Goal: Task Accomplishment & Management: Complete application form

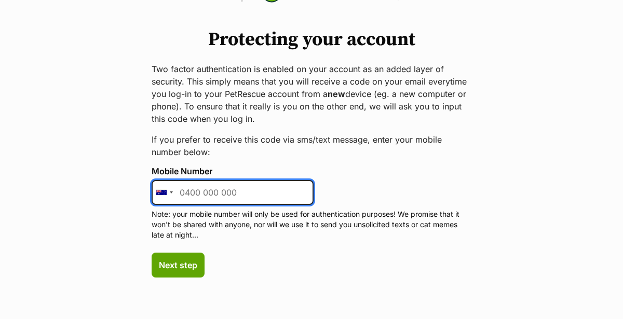
click at [191, 194] on input "Mobile Number" at bounding box center [233, 192] width 162 height 25
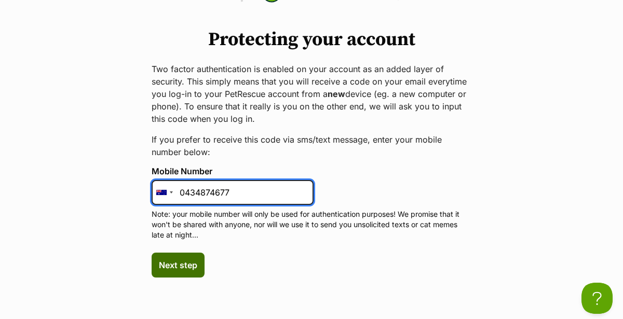
type input "0434874677"
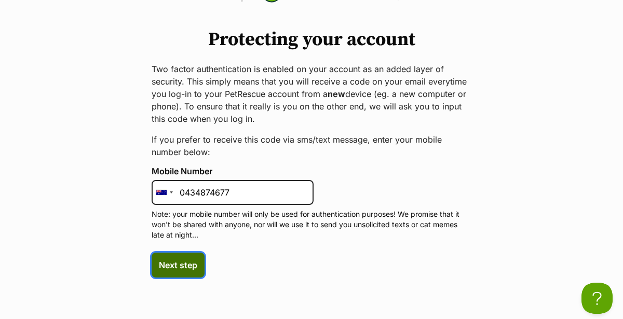
click at [165, 263] on span "Next step" at bounding box center [178, 265] width 38 height 12
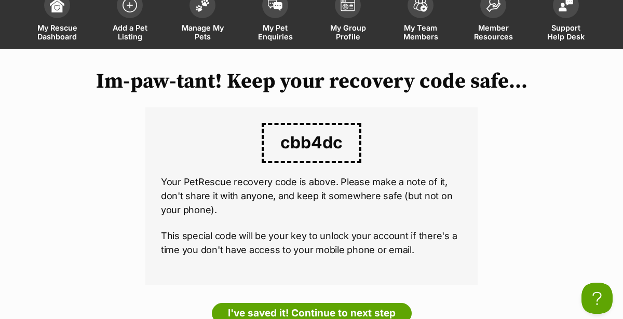
scroll to position [91, 0]
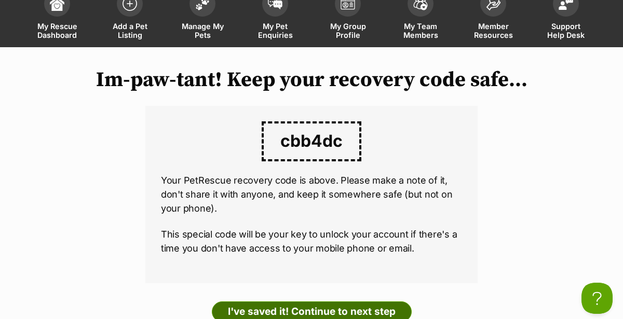
click at [262, 302] on link "I've saved it! Continue to next step" at bounding box center [312, 312] width 200 height 21
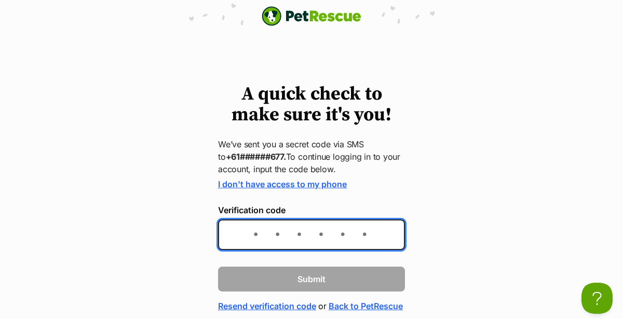
click at [252, 235] on input "Verification code" at bounding box center [311, 235] width 187 height 31
type input "927921"
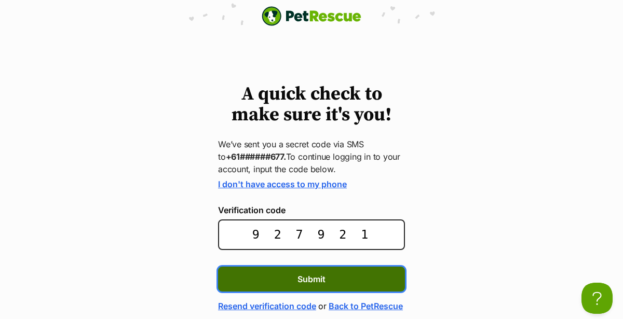
click at [277, 277] on button "Submit" at bounding box center [311, 279] width 187 height 25
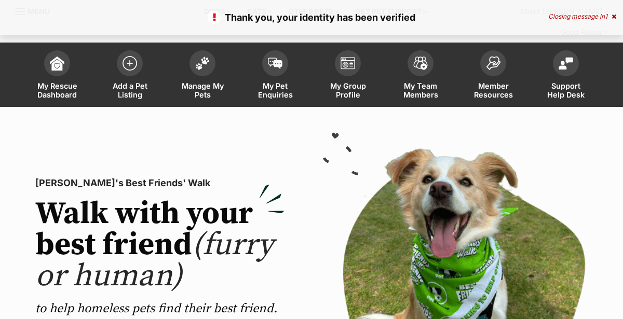
scroll to position [30, 0]
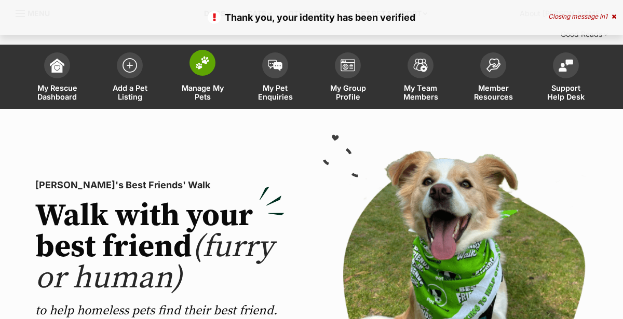
click at [199, 87] on link "Manage My Pets" at bounding box center [202, 78] width 73 height 62
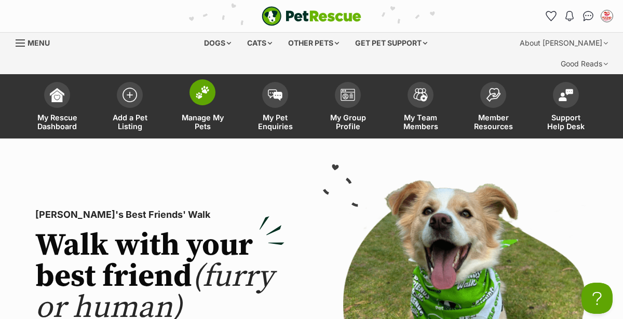
scroll to position [0, 0]
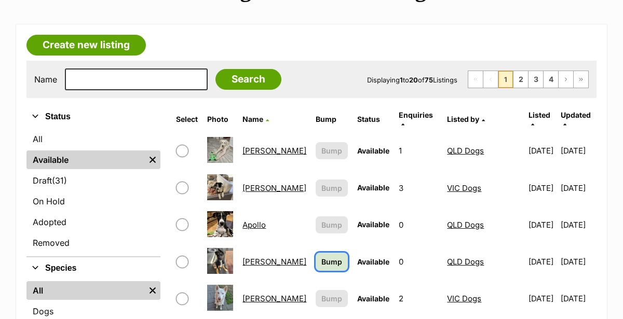
click at [321, 256] on span "Bump" at bounding box center [331, 261] width 21 height 11
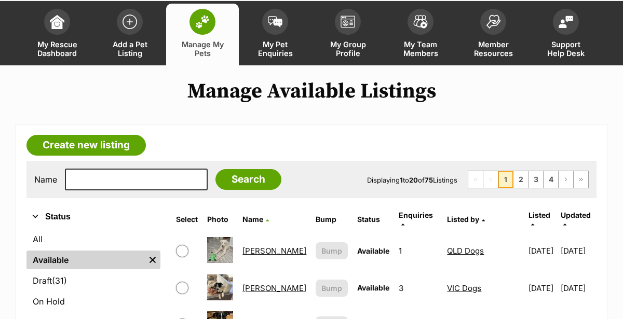
scroll to position [75, 0]
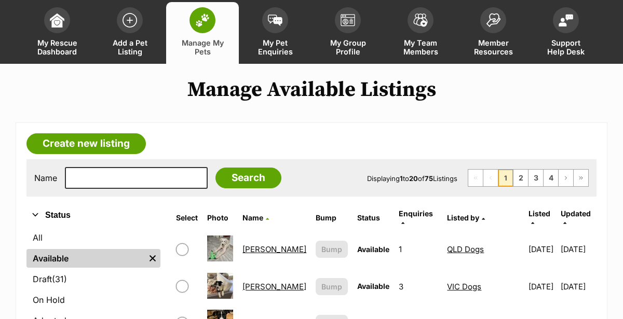
click at [254, 245] on link "[PERSON_NAME]" at bounding box center [274, 250] width 64 height 10
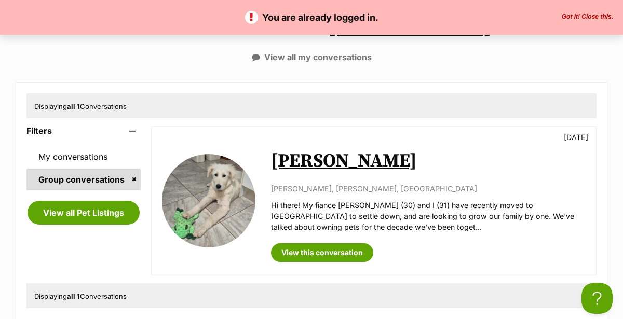
scroll to position [141, 0]
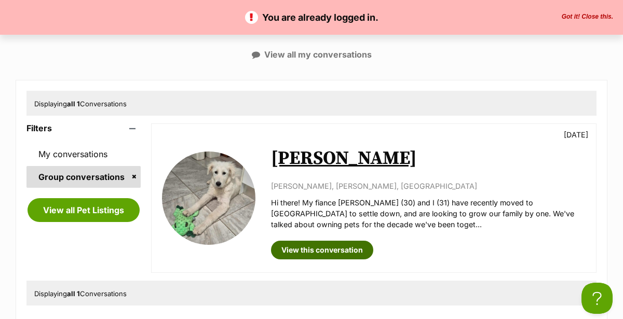
click at [293, 241] on link "View this conversation" at bounding box center [322, 250] width 102 height 19
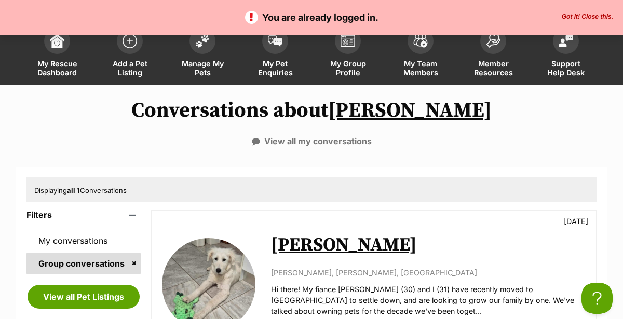
scroll to position [0, 0]
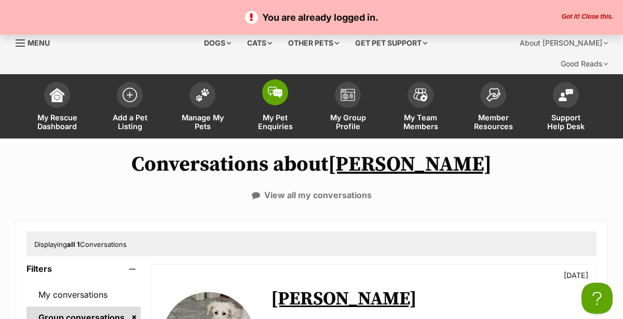
click at [268, 87] on img at bounding box center [275, 92] width 15 height 11
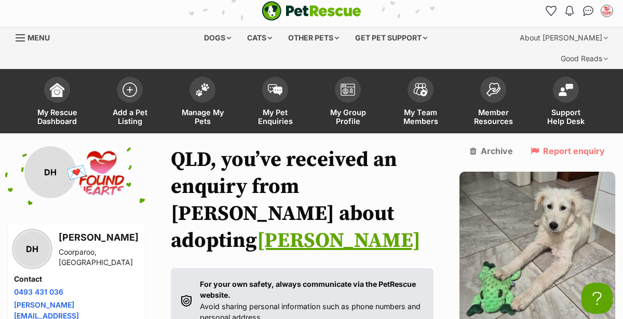
scroll to position [5, 0]
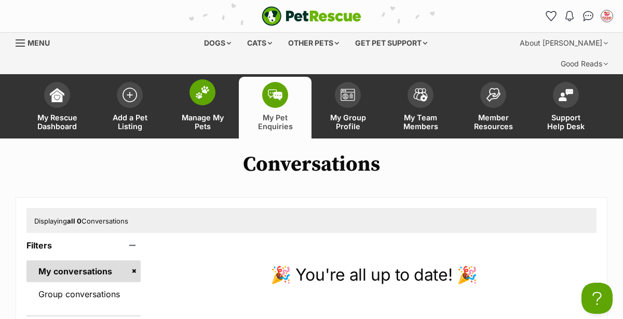
click at [196, 82] on span at bounding box center [202, 92] width 26 height 26
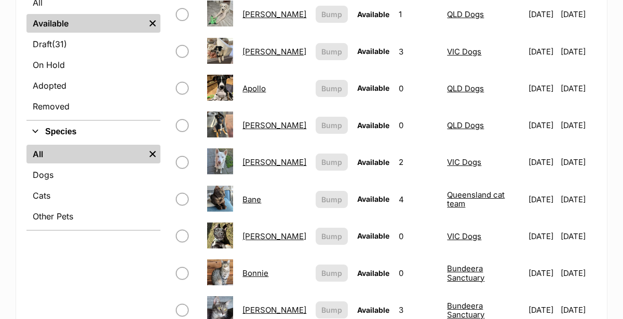
scroll to position [312, 0]
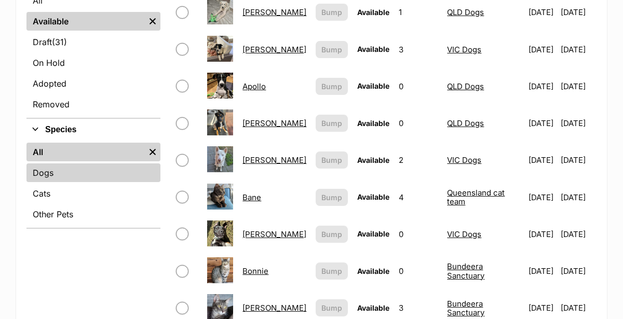
click at [42, 164] on link "Dogs" at bounding box center [93, 173] width 134 height 19
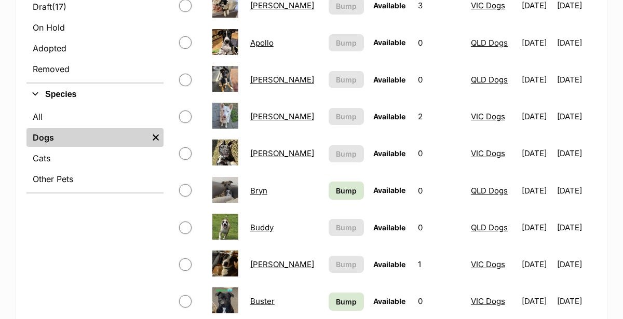
scroll to position [348, 0]
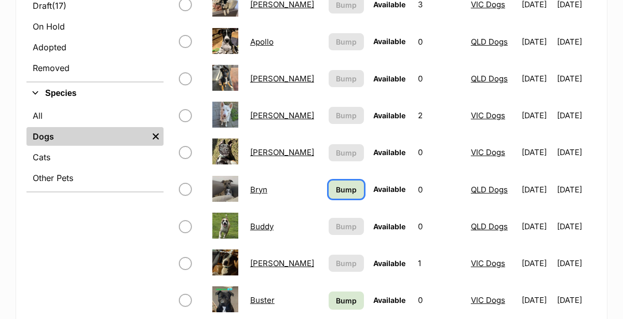
click at [336, 184] on span "Bump" at bounding box center [346, 189] width 21 height 11
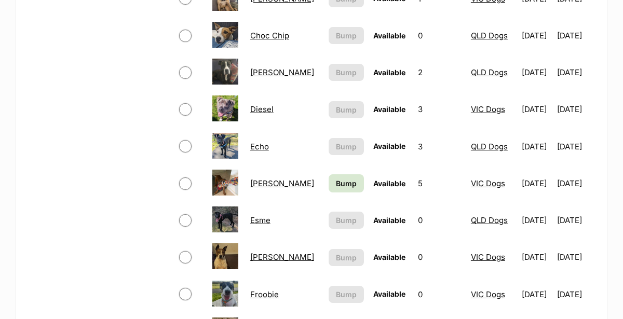
scroll to position [685, 0]
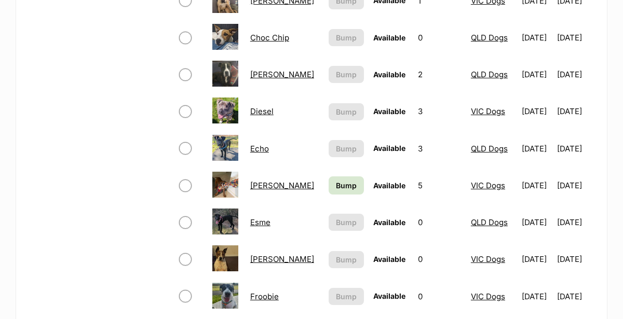
click at [257, 144] on link "Echo" at bounding box center [259, 149] width 19 height 10
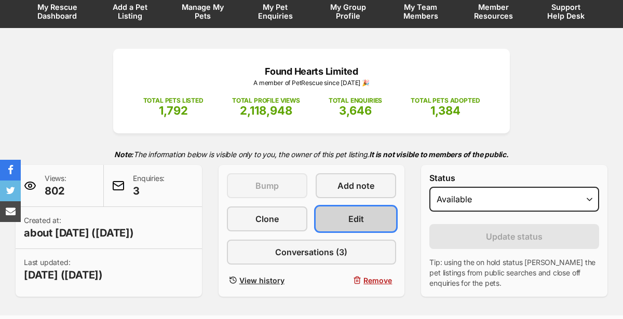
click at [344, 207] on link "Edit" at bounding box center [356, 219] width 80 height 25
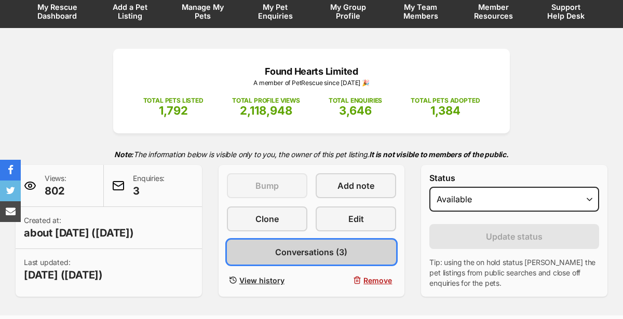
click at [294, 246] on span "Conversations (3)" at bounding box center [311, 252] width 72 height 12
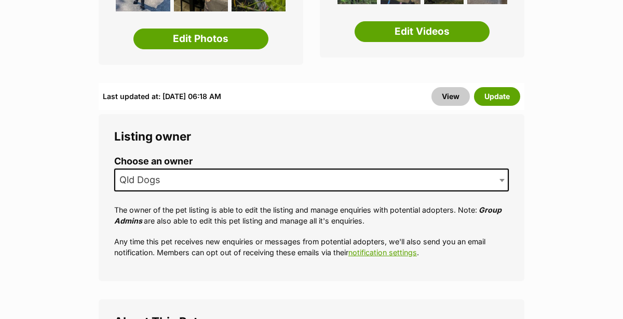
scroll to position [339, 0]
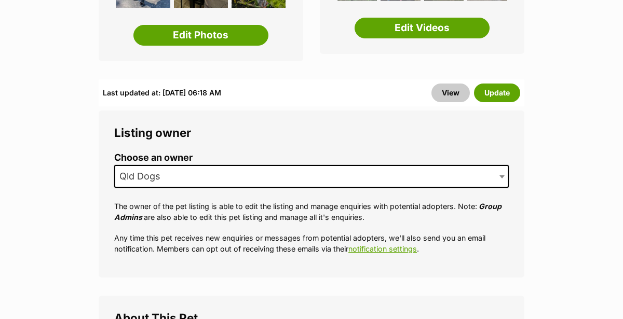
click at [229, 165] on span "Qld Dogs" at bounding box center [311, 176] width 395 height 23
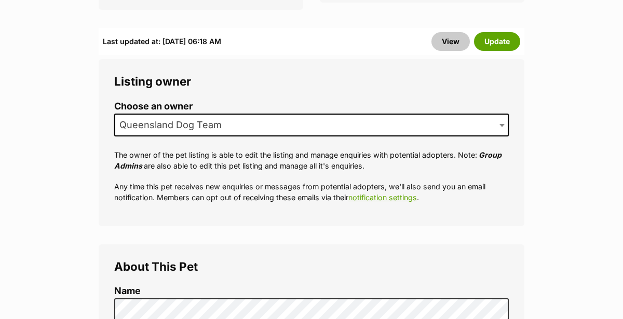
scroll to position [389, 0]
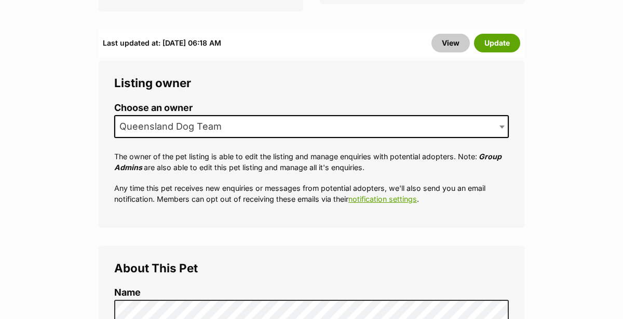
click at [194, 119] on span "Queensland Dog Team" at bounding box center [173, 126] width 117 height 15
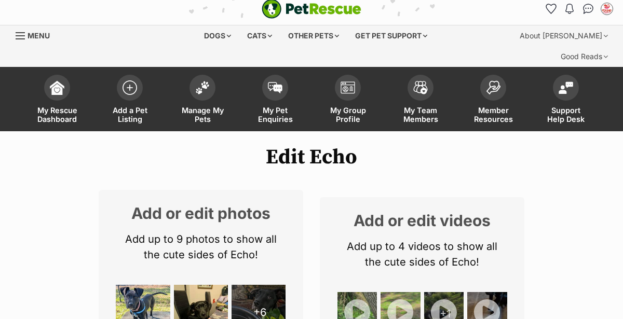
scroll to position [0, 0]
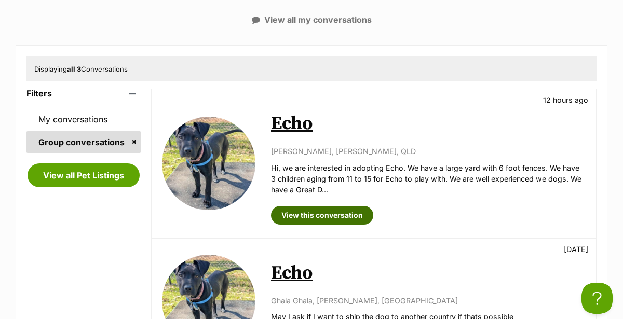
click at [297, 206] on link "View this conversation" at bounding box center [322, 215] width 102 height 19
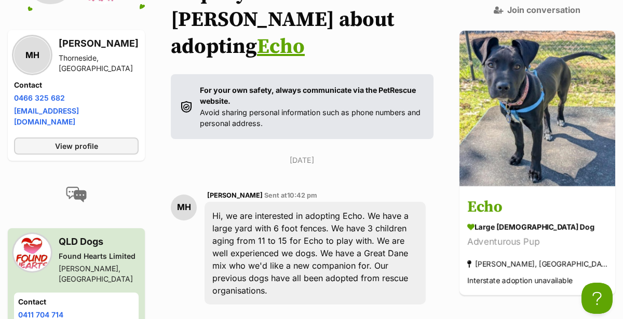
scroll to position [203, 0]
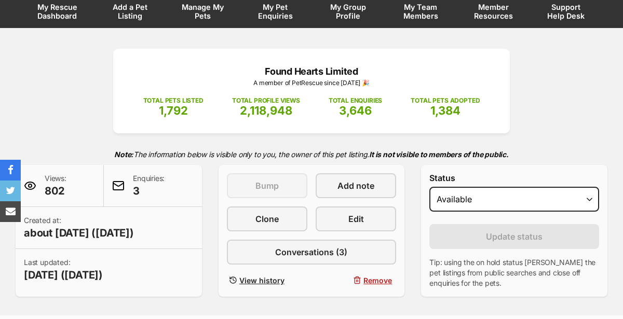
scroll to position [46, 0]
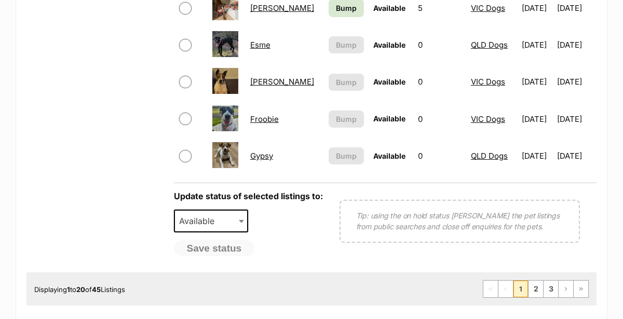
scroll to position [863, 0]
click at [536, 280] on link "2" at bounding box center [535, 288] width 15 height 17
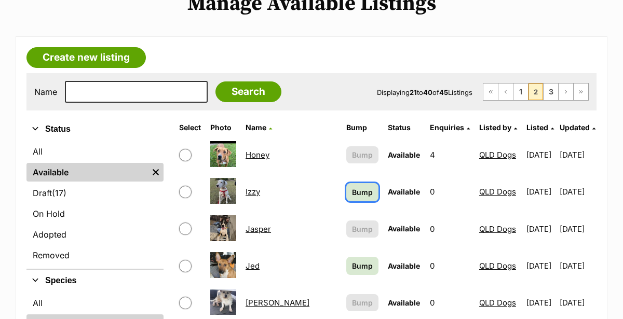
click at [352, 187] on span "Bump" at bounding box center [362, 192] width 21 height 11
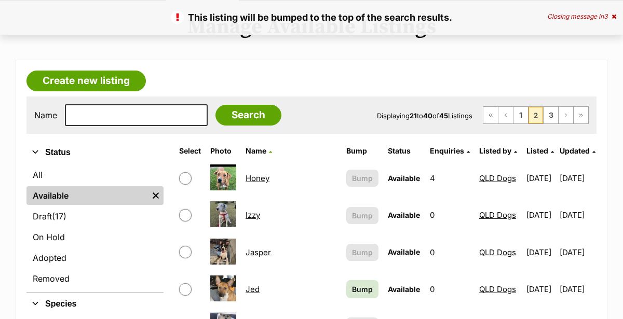
scroll to position [156, 0]
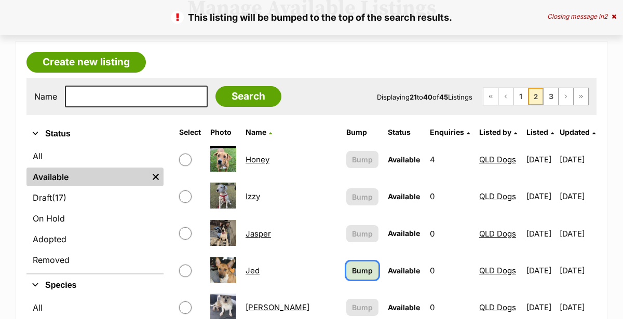
click at [352, 265] on span "Bump" at bounding box center [362, 270] width 21 height 11
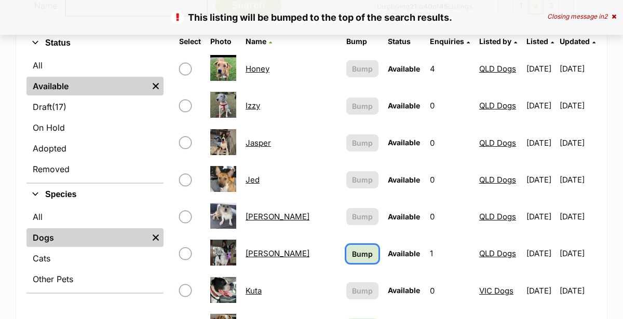
click at [352, 249] on span "Bump" at bounding box center [362, 254] width 21 height 11
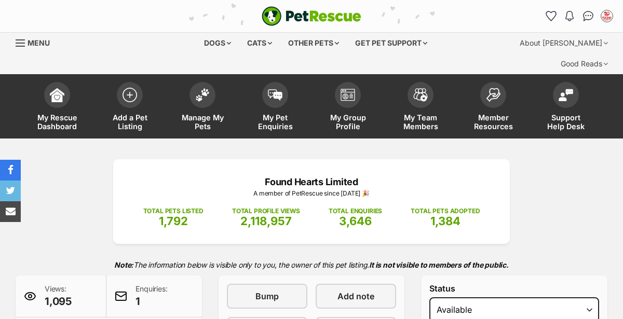
select select "rehomed"
click at [429, 297] on select "Draft - not available as listing has enquires Available On hold Adopted" at bounding box center [514, 309] width 170 height 25
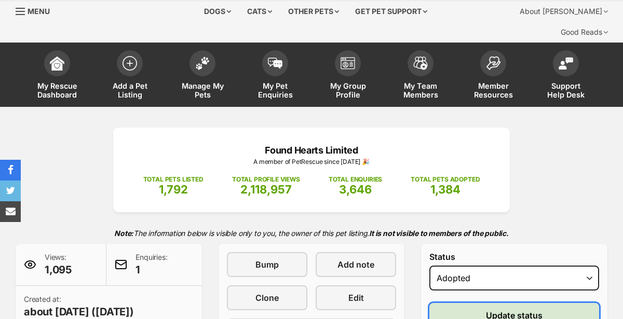
click at [466, 303] on button "Update status" at bounding box center [514, 315] width 170 height 25
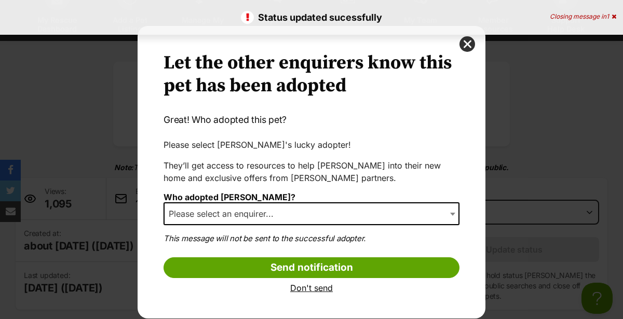
click at [191, 221] on span "Please select an enquirer..." at bounding box center [312, 213] width 296 height 23
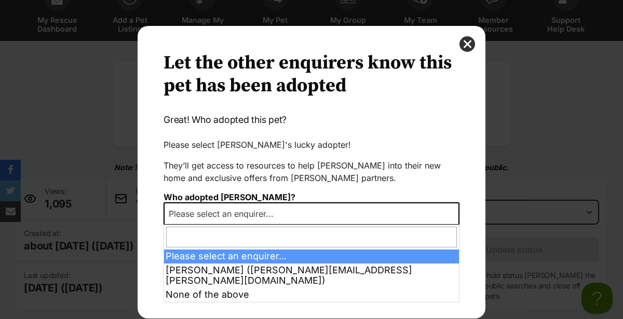
select select "other"
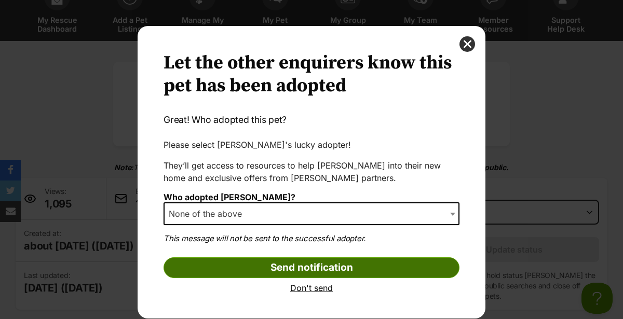
click at [268, 270] on input "Send notification" at bounding box center [312, 267] width 296 height 21
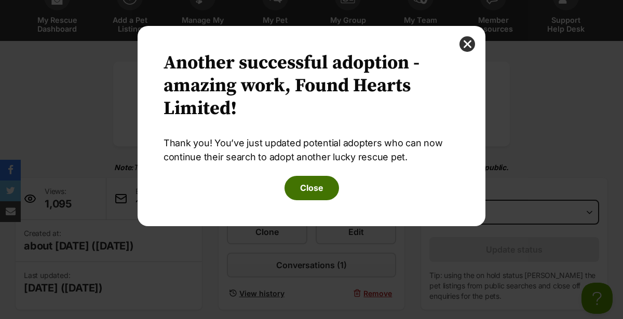
click at [315, 199] on button "Close" at bounding box center [311, 188] width 55 height 24
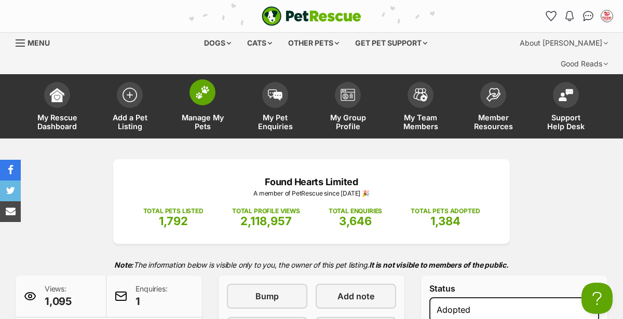
click at [200, 89] on link "Manage My Pets" at bounding box center [202, 108] width 73 height 62
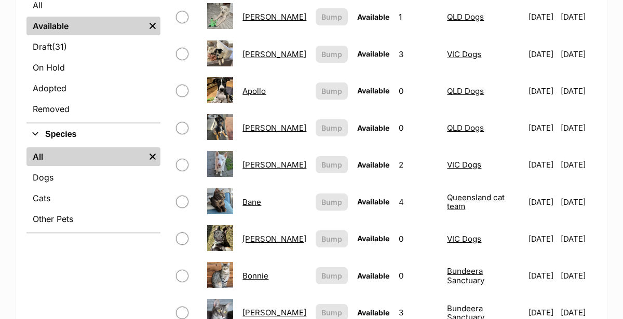
scroll to position [308, 0]
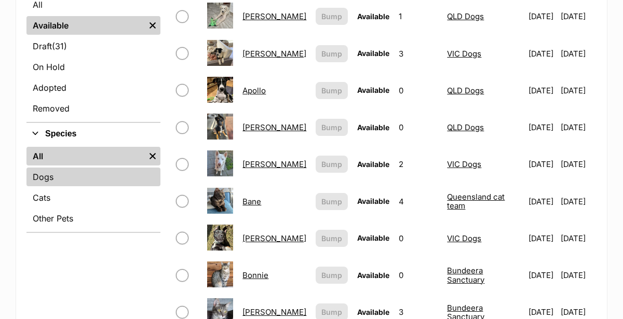
click at [38, 168] on link "Dogs" at bounding box center [93, 177] width 134 height 19
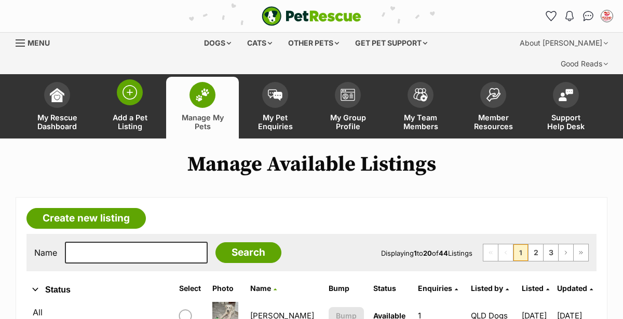
click at [124, 85] on img at bounding box center [130, 92] width 15 height 15
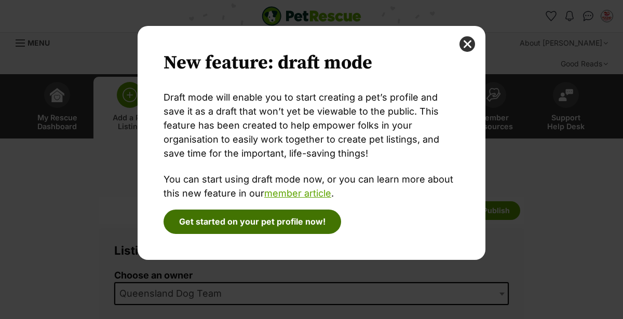
click at [206, 219] on button "Get started on your pet profile now!" at bounding box center [253, 222] width 178 height 24
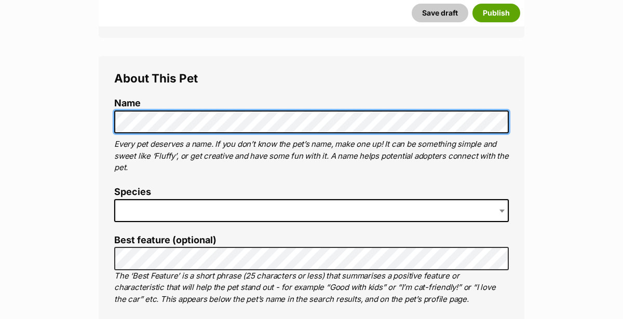
scroll to position [357, 0]
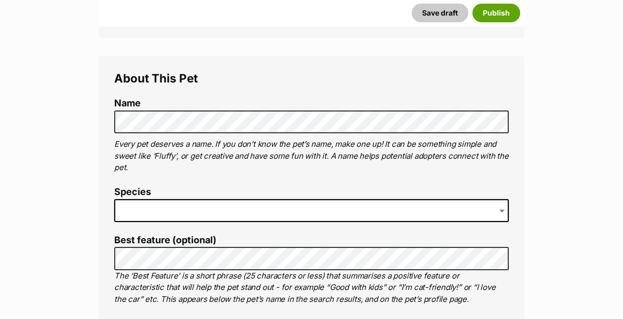
click at [125, 199] on span at bounding box center [311, 210] width 395 height 23
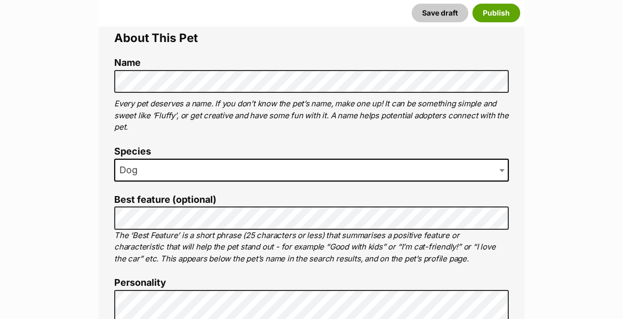
scroll to position [399, 0]
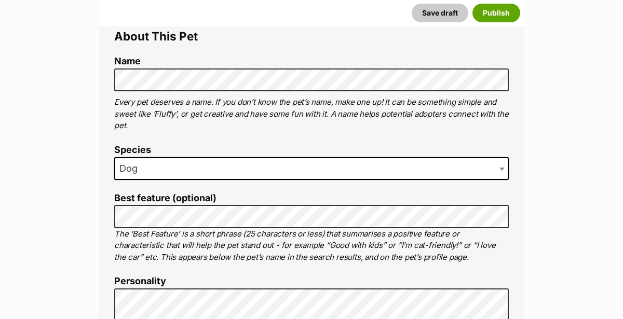
click at [405, 165] on li "Species Dog" at bounding box center [311, 166] width 395 height 43
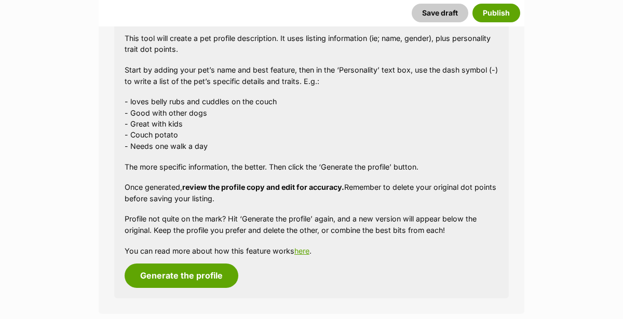
scroll to position [990, 0]
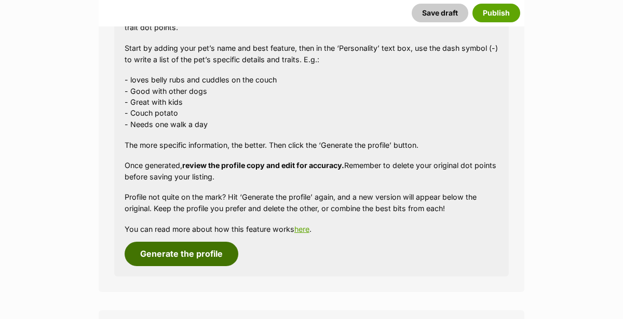
click at [154, 242] on button "Generate the profile" at bounding box center [182, 254] width 114 height 24
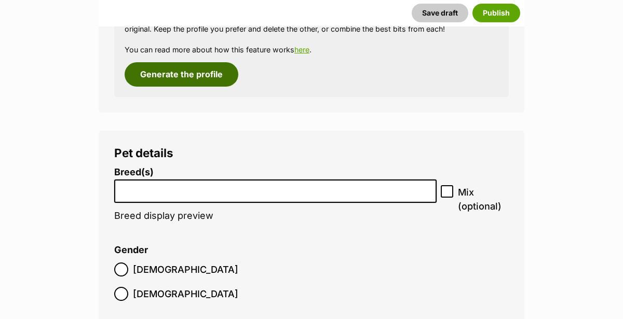
scroll to position [1203, 0]
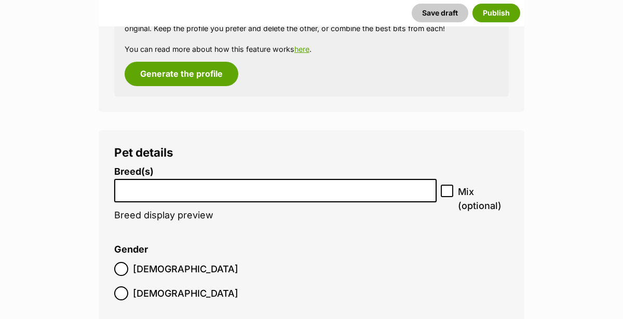
click at [138, 183] on input "search" at bounding box center [275, 188] width 315 height 11
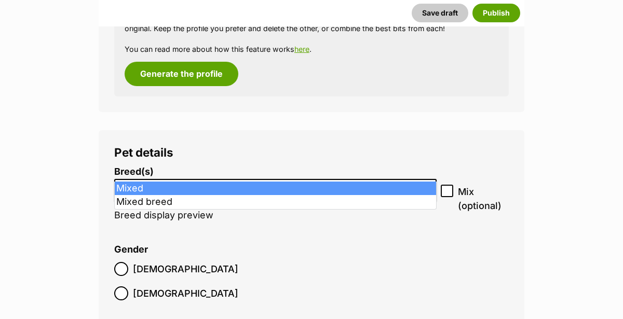
type input "mix"
select select "252261"
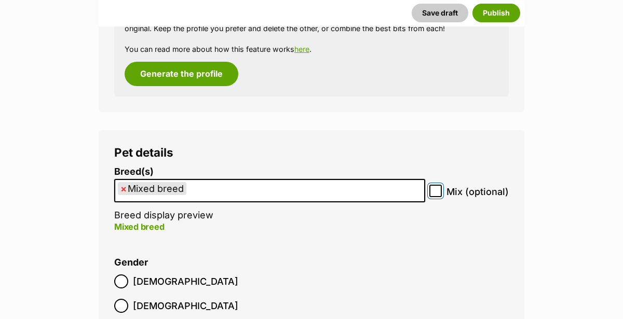
click at [441, 185] on input "Mix (optional)" at bounding box center [435, 191] width 12 height 12
checkbox input "true"
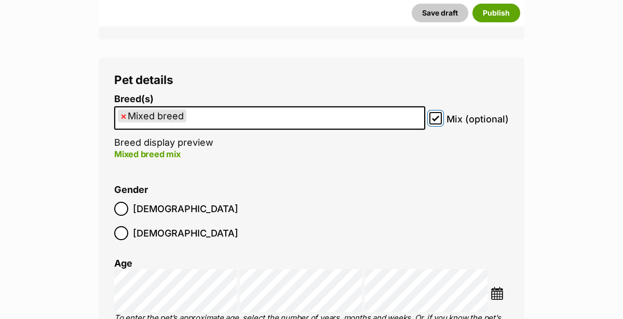
scroll to position [1276, 0]
click at [500, 287] on img at bounding box center [497, 293] width 13 height 13
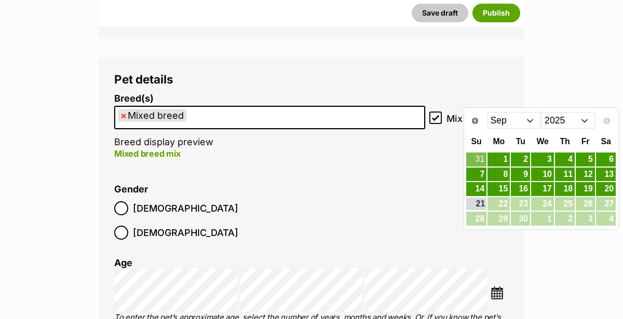
click at [528, 117] on select "Jan Feb Mar Apr May Jun Jul Aug Sep" at bounding box center [513, 120] width 53 height 17
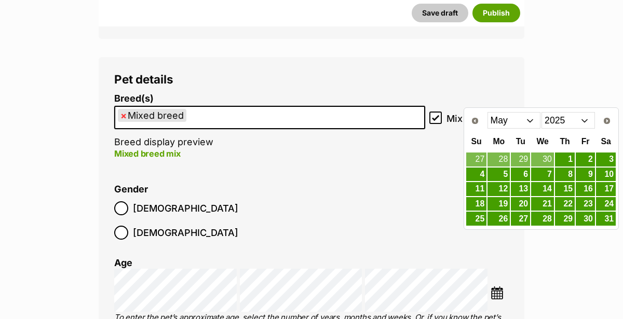
click at [542, 205] on link "21" at bounding box center [542, 204] width 23 height 14
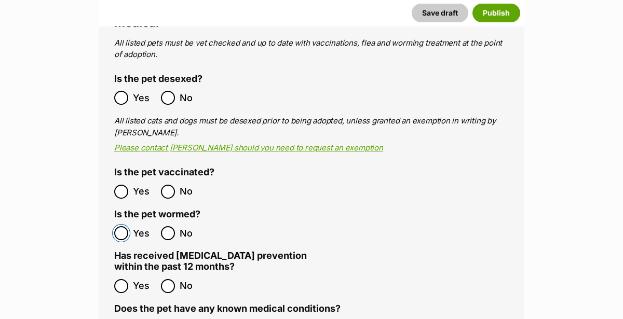
scroll to position [1865, 0]
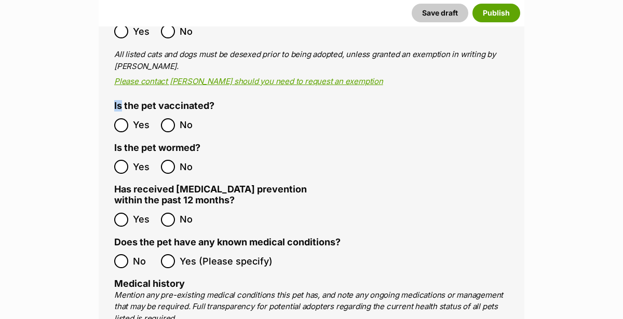
click at [56, 51] on main "New listing Listing owner Choose an owner Queensland Dog Team The owner of the …" at bounding box center [311, 273] width 623 height 3973
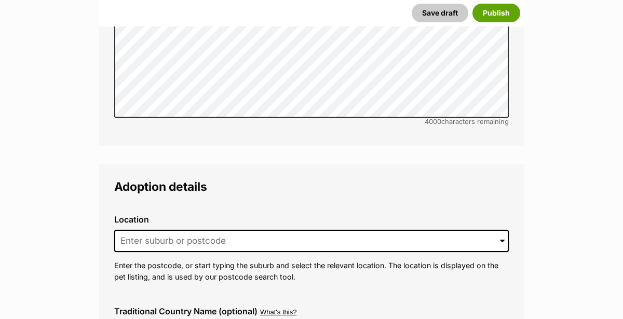
scroll to position [2313, 0]
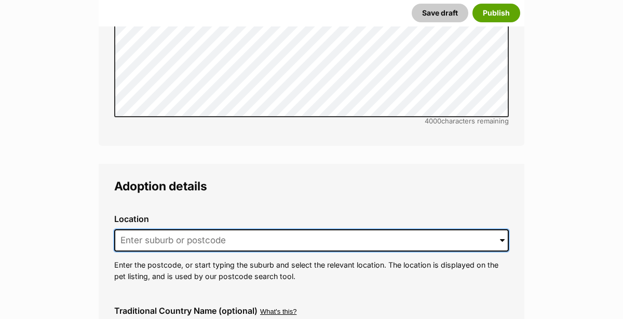
click at [128, 229] on input at bounding box center [311, 240] width 395 height 23
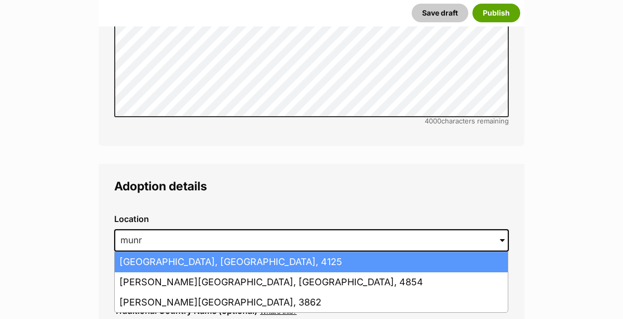
click at [127, 252] on li "Munruben, Queensland, 4125" at bounding box center [311, 262] width 393 height 20
type input "Munruben, Queensland, 4125"
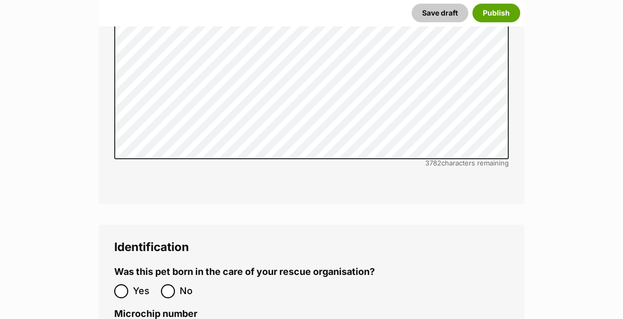
scroll to position [3226, 0]
click at [167, 284] on input "No" at bounding box center [168, 291] width 14 height 14
radio input "true"
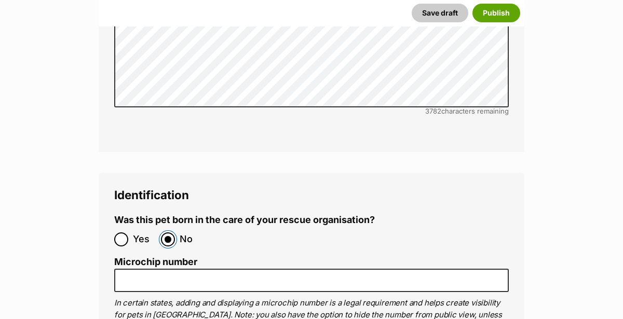
scroll to position [3313, 0]
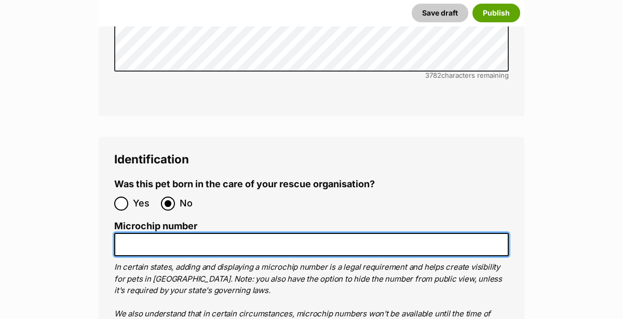
click at [138, 233] on input "Microchip number" at bounding box center [311, 244] width 395 height 23
paste input "953010007915049"
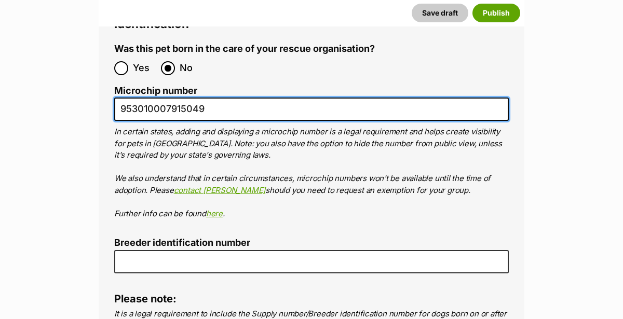
scroll to position [3449, 0]
type input "953010007915049"
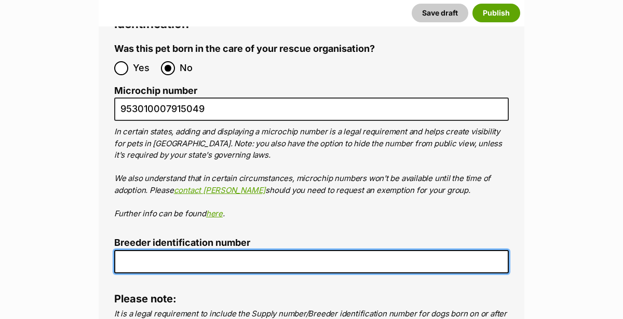
click at [125, 250] on input "Breeder identification number" at bounding box center [311, 261] width 395 height 23
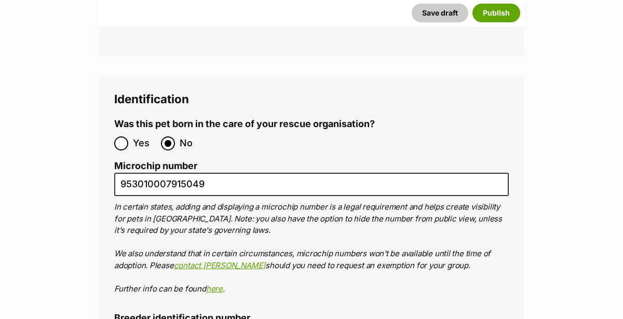
scroll to position [3372, 0]
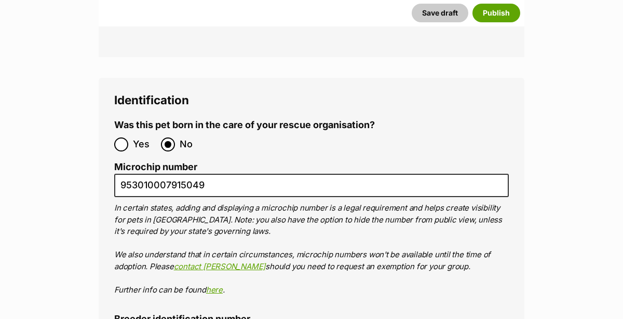
paste input "BIN0000907934713"
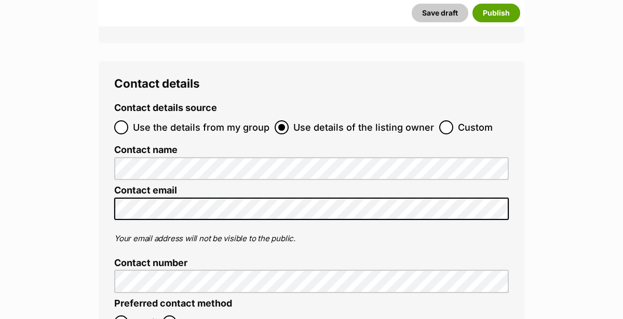
type input "BIN0000907934713"
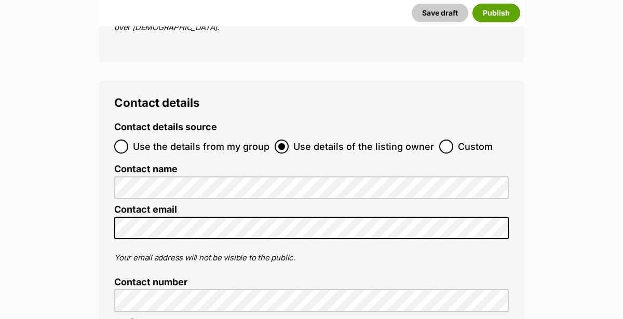
scroll to position [3759, 0]
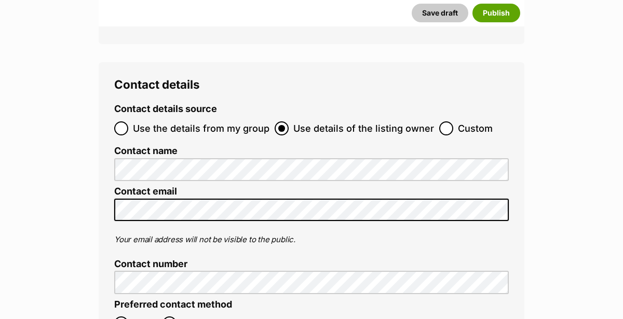
scroll to position [3780, 0]
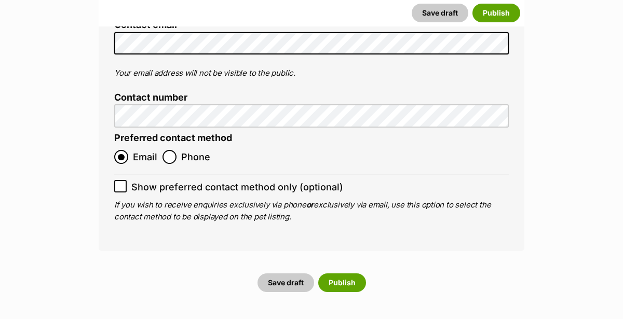
scroll to position [3935, 0]
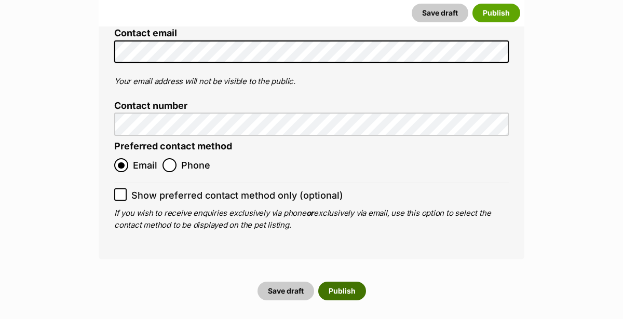
click at [335, 282] on button "Publish" at bounding box center [342, 291] width 48 height 19
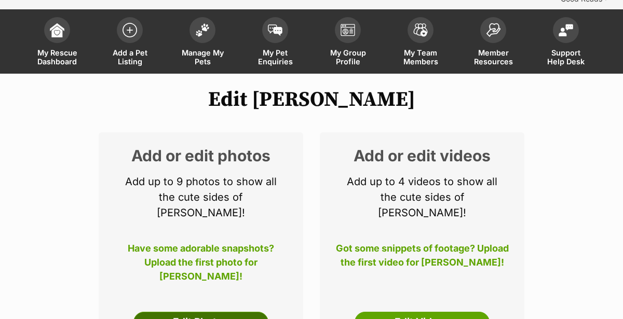
click at [171, 312] on link "Edit Photos" at bounding box center [200, 322] width 135 height 21
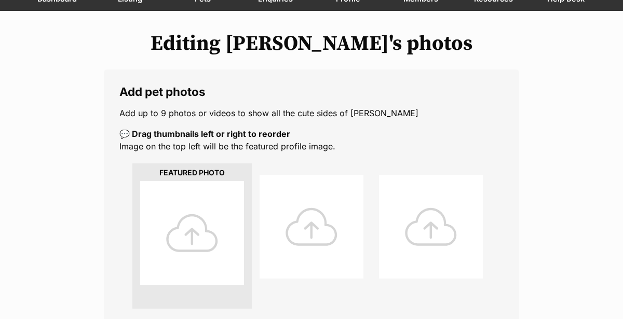
click at [183, 222] on div at bounding box center [192, 233] width 104 height 104
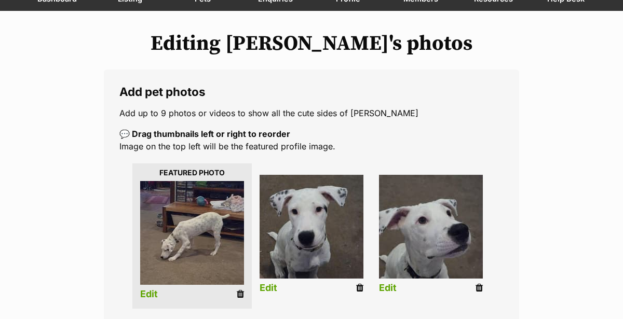
click at [387, 283] on link "Edit" at bounding box center [388, 288] width 18 height 11
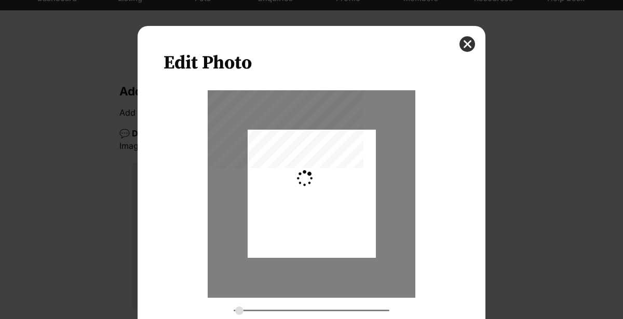
type input "0.2744"
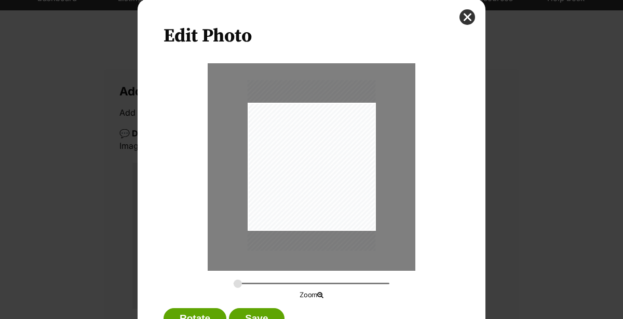
scroll to position [67, 0]
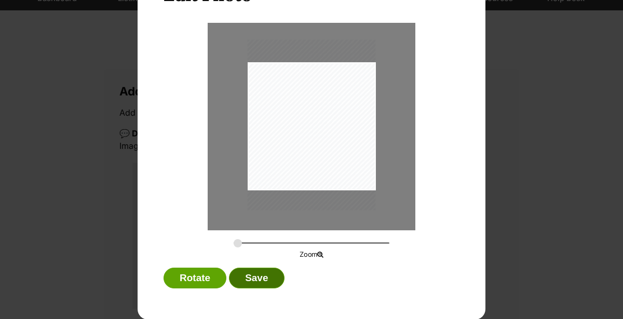
click at [253, 280] on button "Save" at bounding box center [256, 278] width 55 height 21
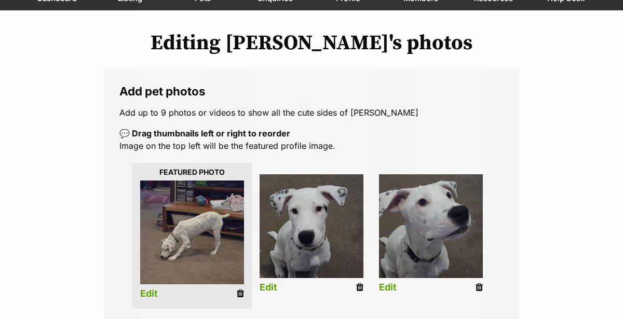
scroll to position [128, 0]
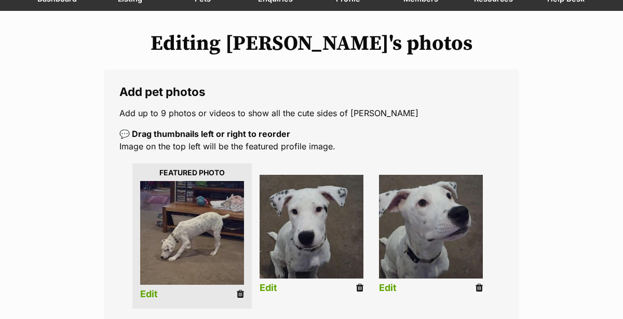
click at [267, 283] on link "Edit" at bounding box center [269, 288] width 18 height 11
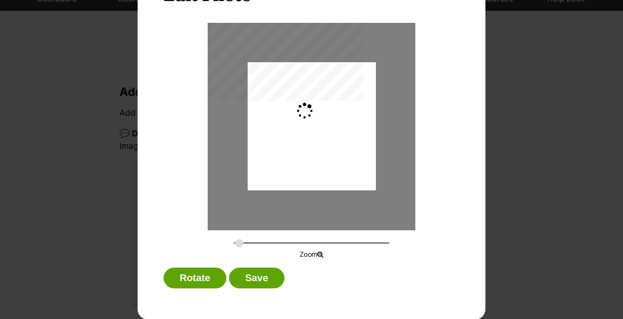
scroll to position [0, 0]
type input "0.2744"
click at [242, 279] on button "Save" at bounding box center [256, 278] width 55 height 21
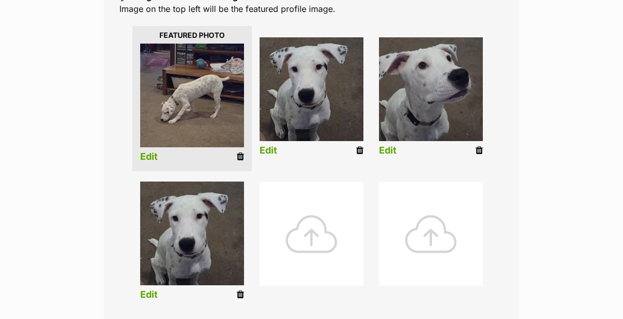
scroll to position [267, 0]
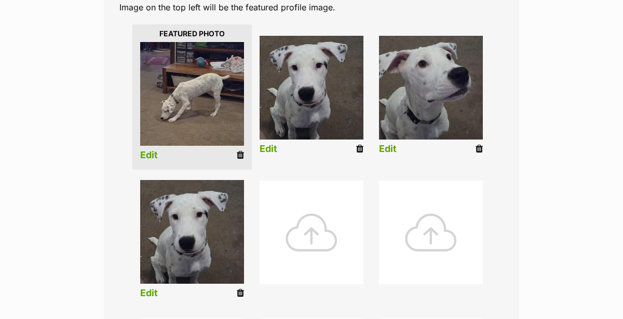
click at [238, 289] on icon at bounding box center [240, 293] width 7 height 9
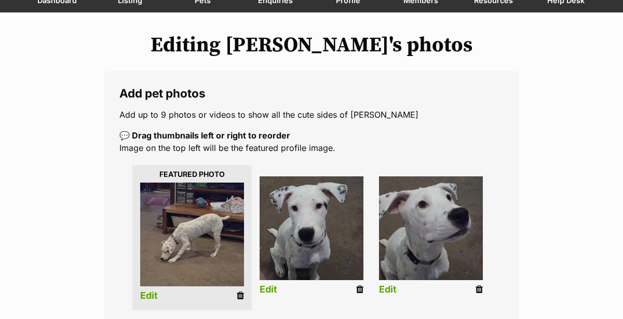
scroll to position [222, 0]
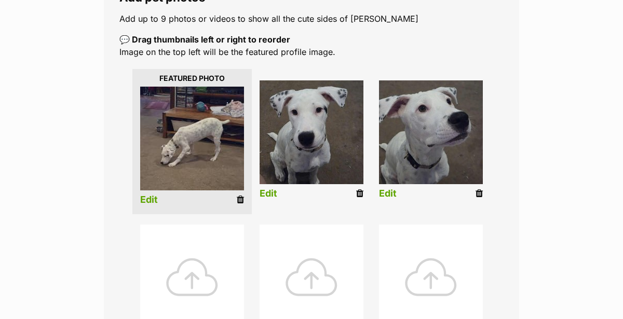
click at [70, 47] on div "Editing [PERSON_NAME]'s photos Add pet photos Add up to 9 photos or videos to s…" at bounding box center [311, 268] width 623 height 663
click at [192, 260] on div at bounding box center [192, 277] width 104 height 104
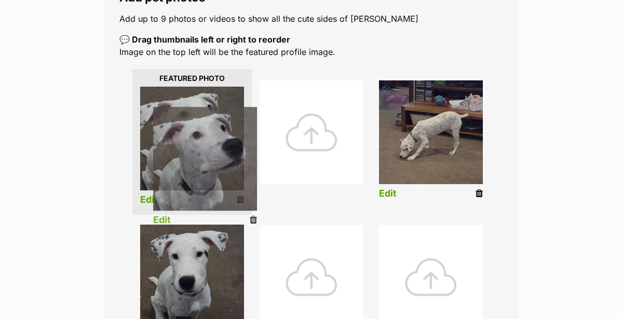
click at [200, 124] on img at bounding box center [192, 139] width 104 height 104
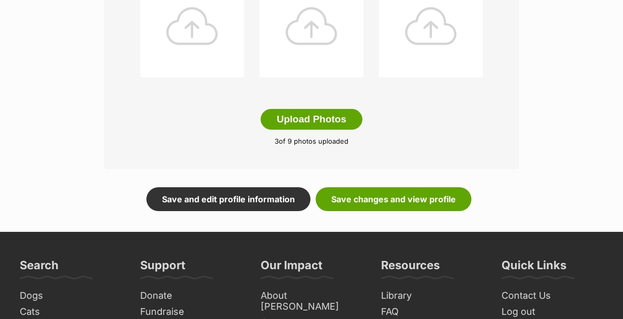
scroll to position [609, 0]
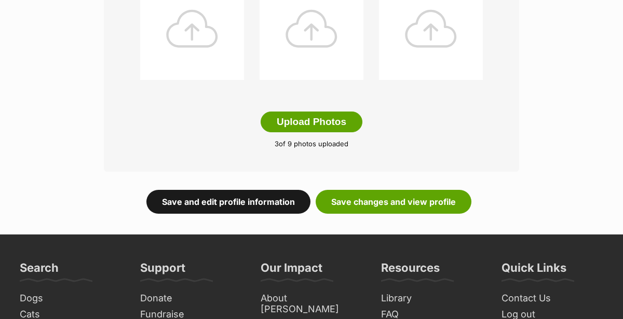
click at [217, 190] on link "Save and edit profile information" at bounding box center [228, 202] width 164 height 24
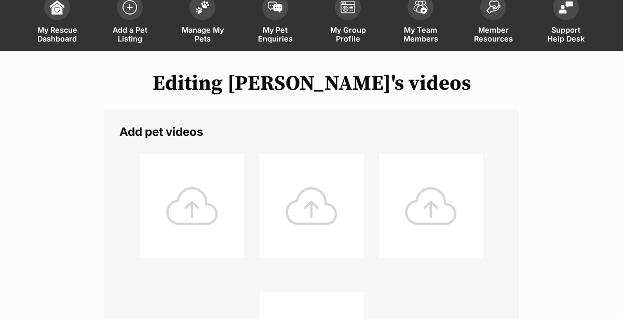
scroll to position [89, 0]
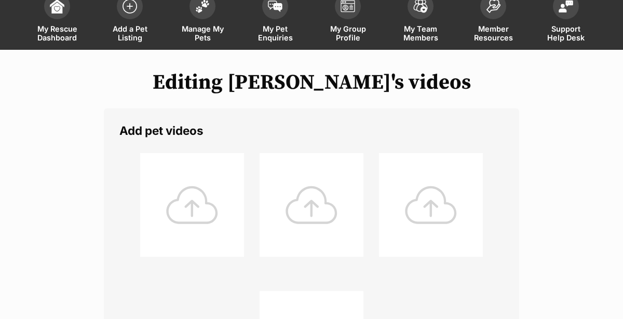
click at [192, 183] on div at bounding box center [192, 205] width 104 height 104
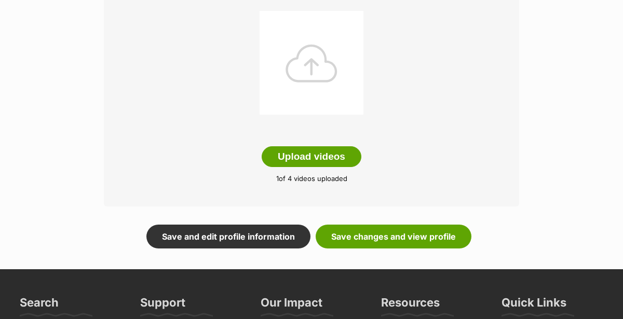
scroll to position [373, 0]
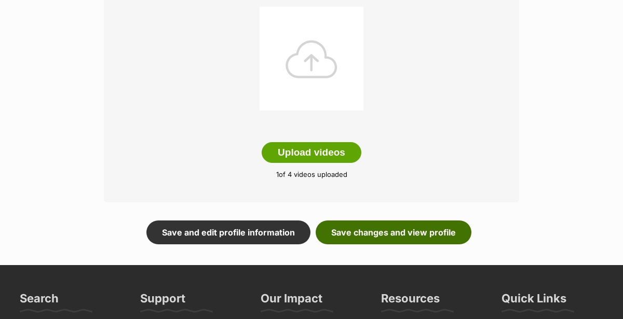
click at [378, 221] on link "Save changes and view profile" at bounding box center [394, 233] width 156 height 24
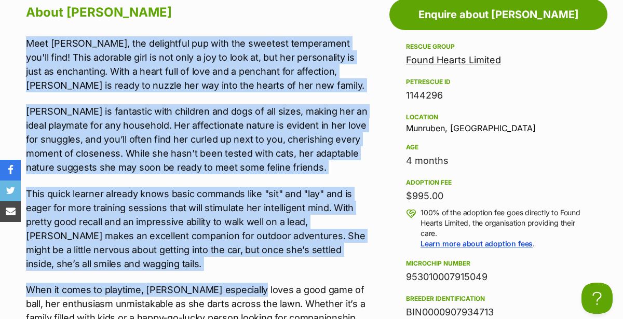
scroll to position [1082, 0]
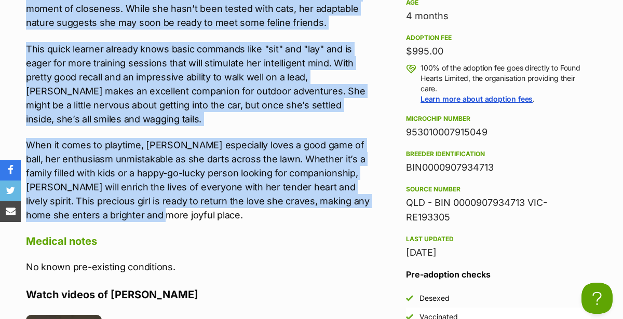
copy div "Meet Maya, the delightful pup with the sweetest temperament you'll find! This a…"
copy div "953010007915049"
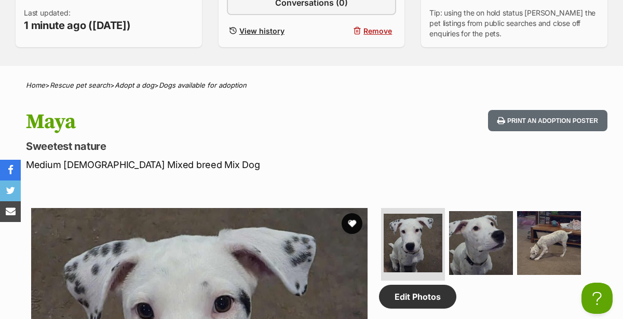
scroll to position [374, 0]
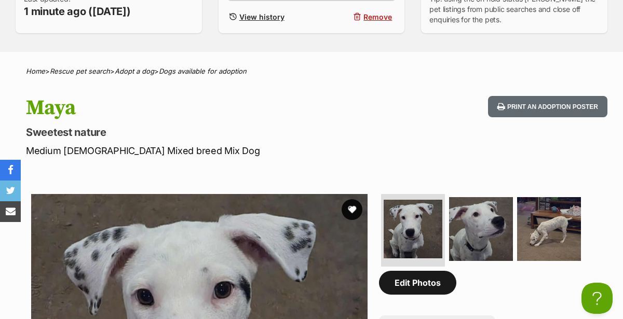
click at [411, 271] on link "Edit Photos" at bounding box center [417, 283] width 77 height 24
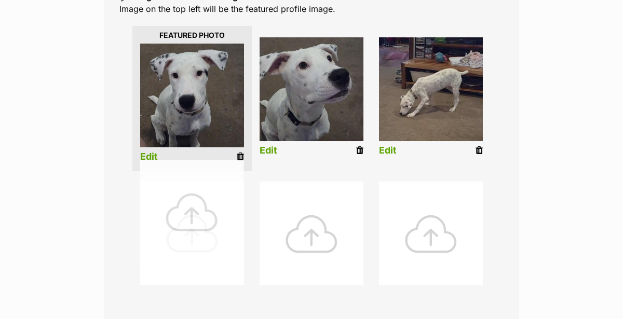
click at [192, 214] on div at bounding box center [192, 234] width 104 height 104
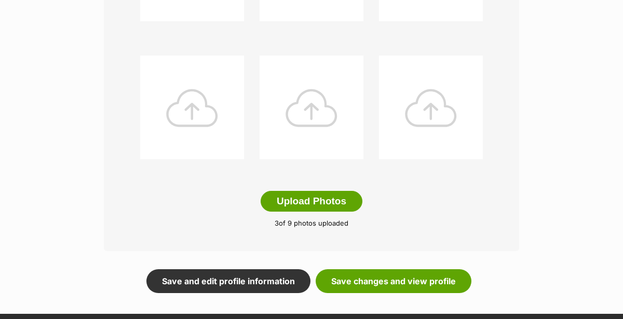
scroll to position [532, 0]
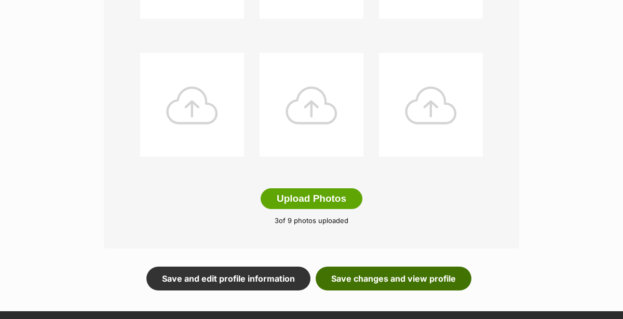
click at [360, 267] on link "Save changes and view profile" at bounding box center [394, 279] width 156 height 24
